Goal: Task Accomplishment & Management: Complete application form

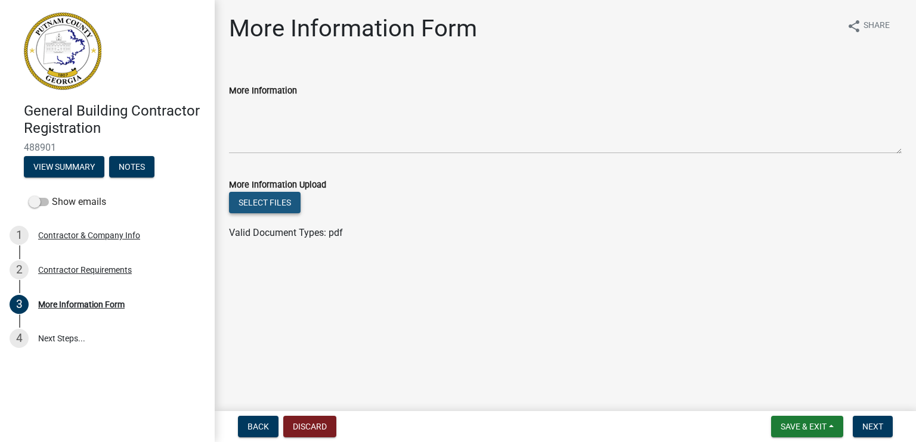
click at [273, 197] on button "Select files" at bounding box center [265, 202] width 72 height 21
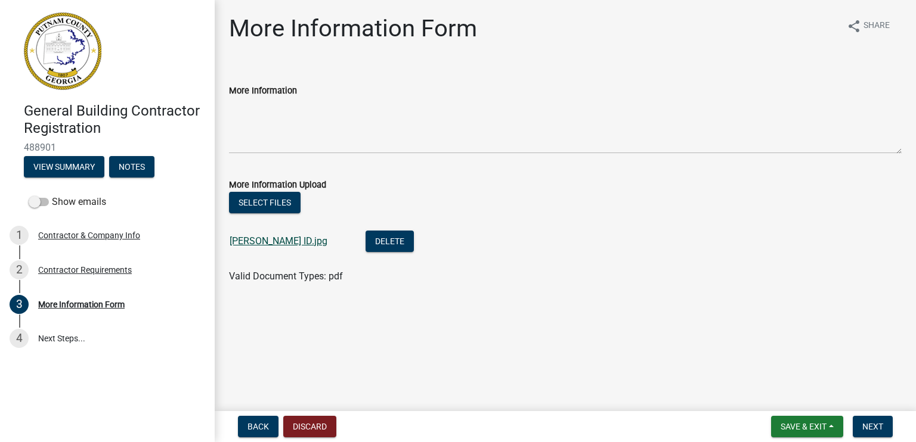
click at [297, 241] on link "[PERSON_NAME] ID.jpg" at bounding box center [278, 240] width 98 height 11
click at [383, 245] on button "Delete" at bounding box center [389, 241] width 48 height 21
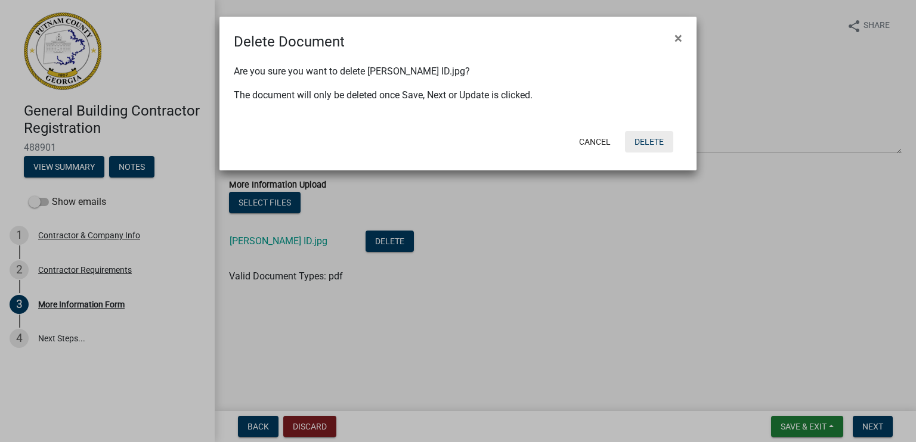
click at [657, 139] on button "Delete" at bounding box center [649, 141] width 48 height 21
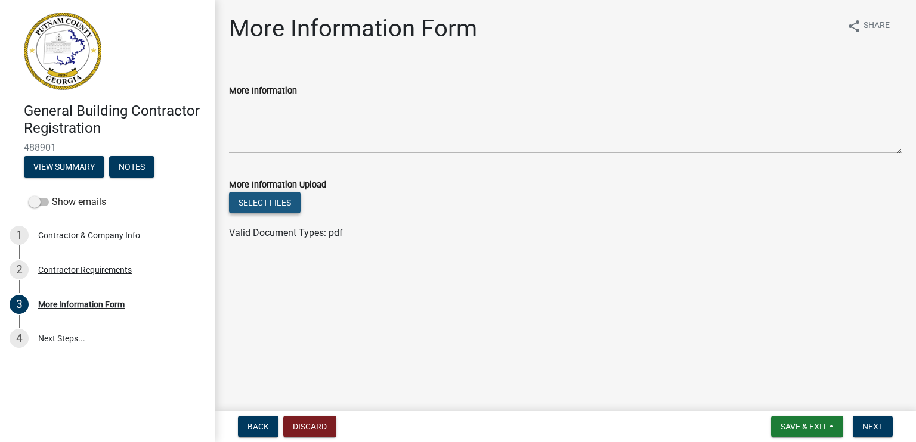
click at [274, 207] on button "Select files" at bounding box center [265, 202] width 72 height 21
click at [279, 206] on button "Select files" at bounding box center [265, 202] width 72 height 21
click at [262, 197] on button "Select files" at bounding box center [265, 202] width 72 height 21
click at [278, 201] on button "Select files" at bounding box center [265, 202] width 72 height 21
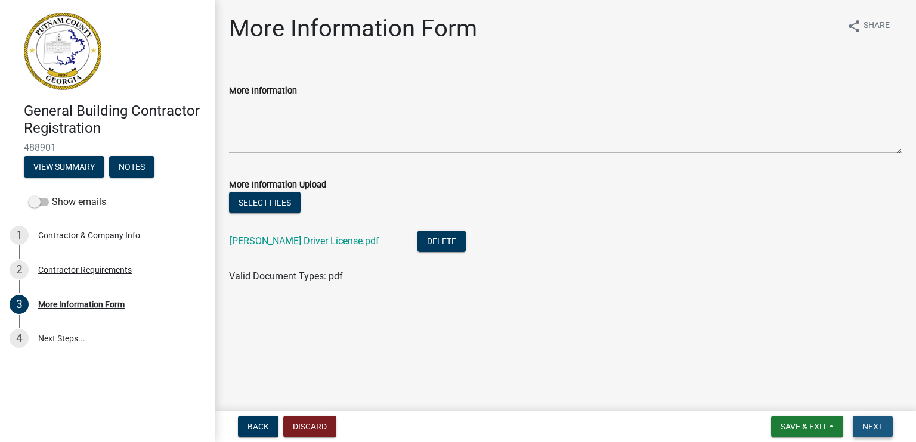
click at [870, 423] on span "Next" at bounding box center [872, 427] width 21 height 10
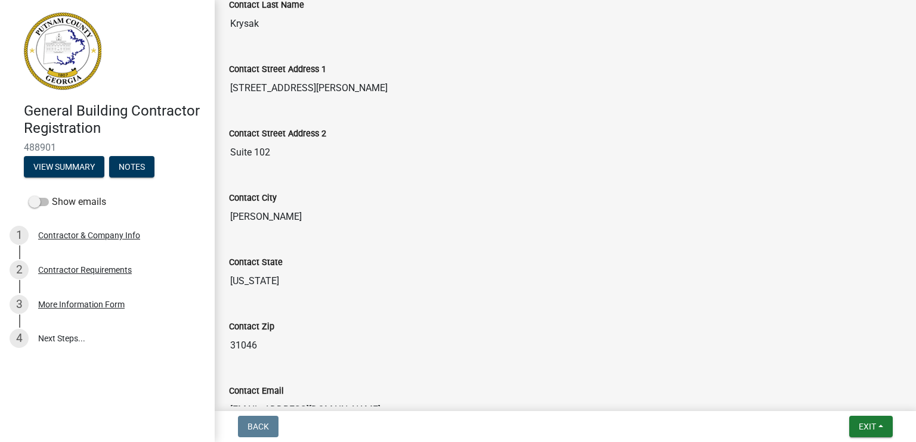
scroll to position [596, 0]
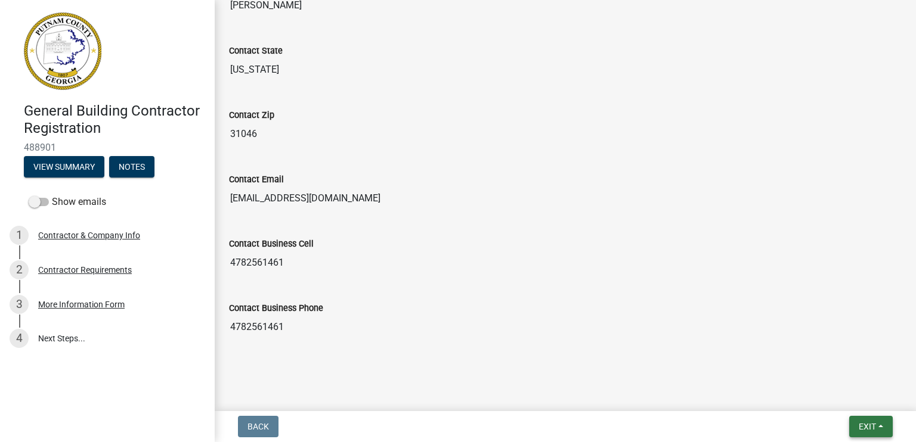
click at [870, 425] on span "Exit" at bounding box center [866, 427] width 17 height 10
click at [853, 399] on button "Save & Exit" at bounding box center [845, 395] width 95 height 29
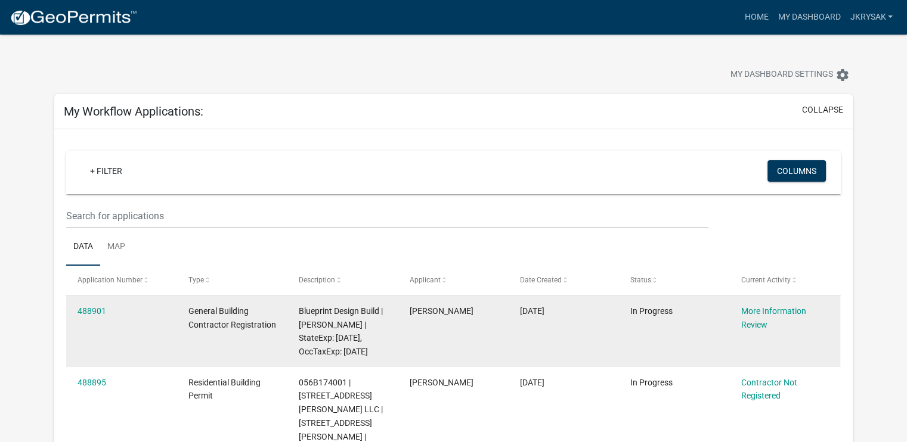
click at [758, 317] on div "More Information Review" at bounding box center [785, 318] width 88 height 27
click at [756, 312] on link "More Information Review" at bounding box center [773, 317] width 65 height 23
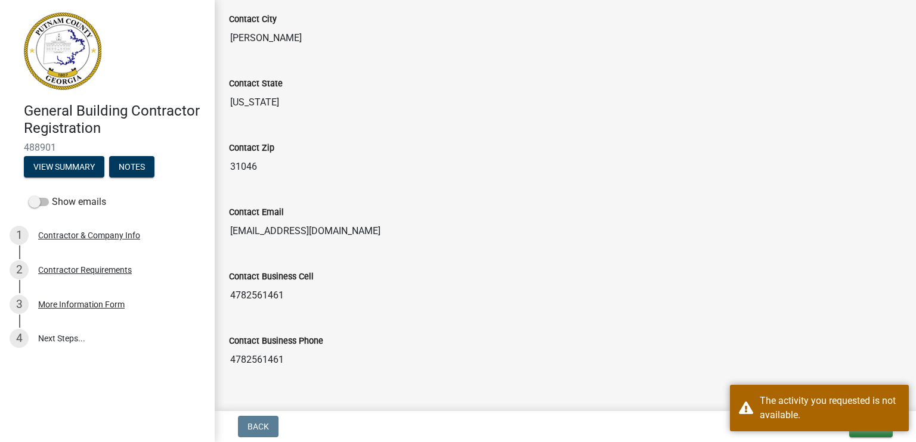
scroll to position [596, 0]
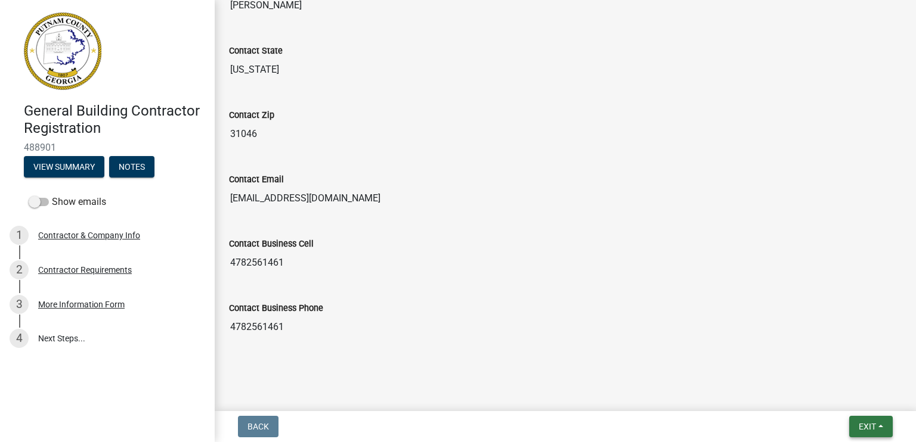
click at [872, 426] on span "Exit" at bounding box center [866, 427] width 17 height 10
click at [835, 372] on button "Save" at bounding box center [845, 367] width 95 height 29
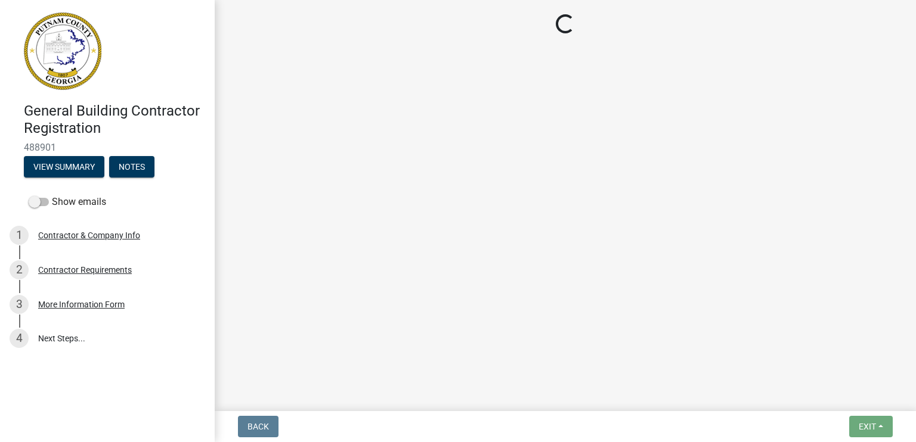
scroll to position [0, 0]
